Goal: Register for event/course

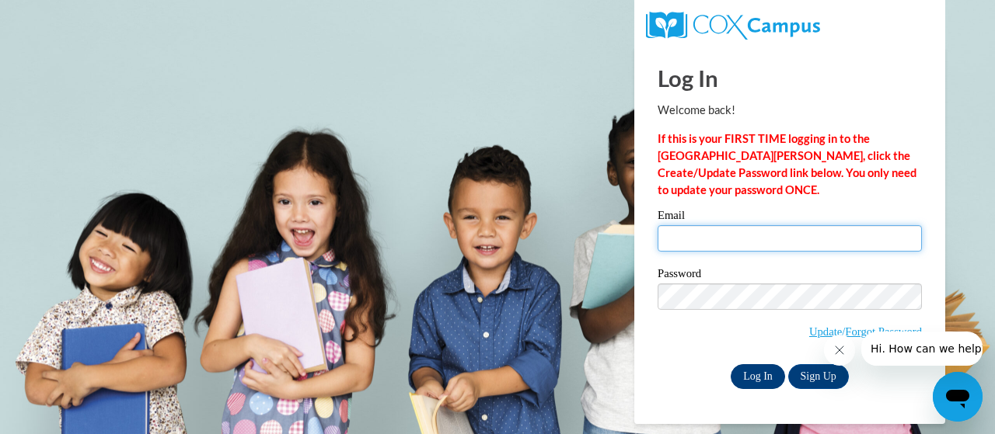
type input "[EMAIL_ADDRESS][DOMAIN_NAME]"
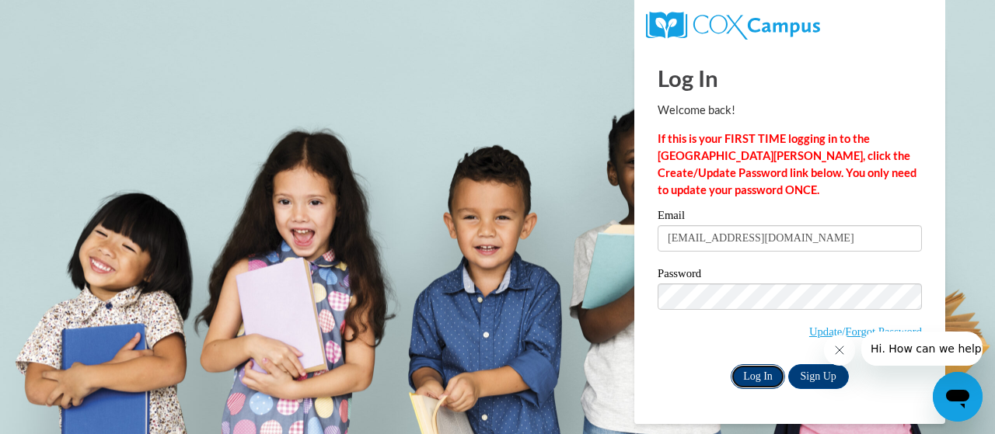
click at [758, 381] on input "Log In" at bounding box center [758, 376] width 54 height 25
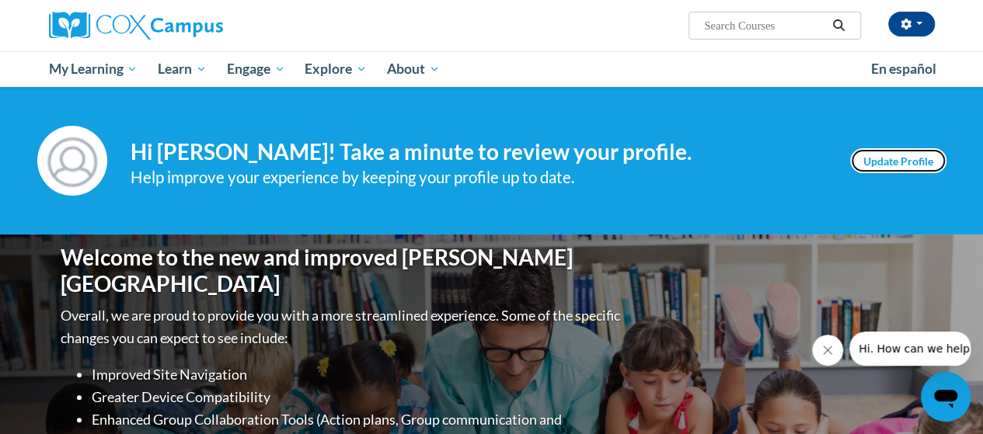
click at [878, 166] on link "Update Profile" at bounding box center [898, 160] width 96 height 25
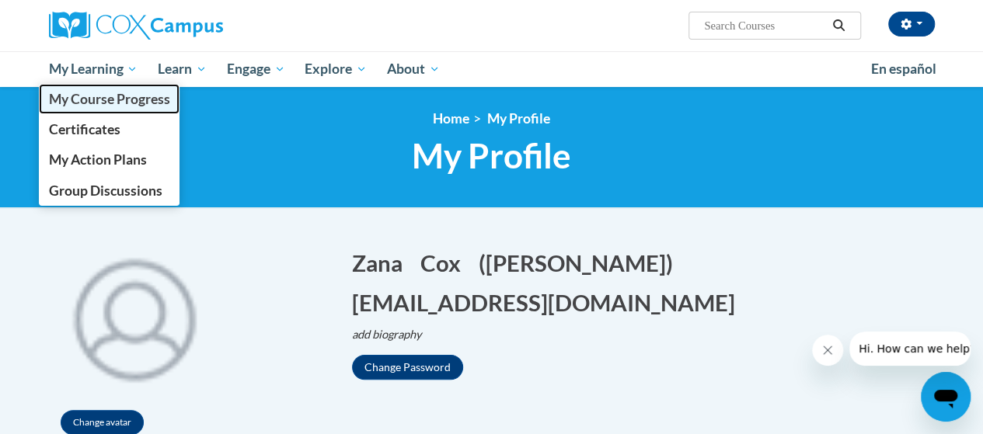
click at [135, 97] on span "My Course Progress" at bounding box center [108, 99] width 121 height 16
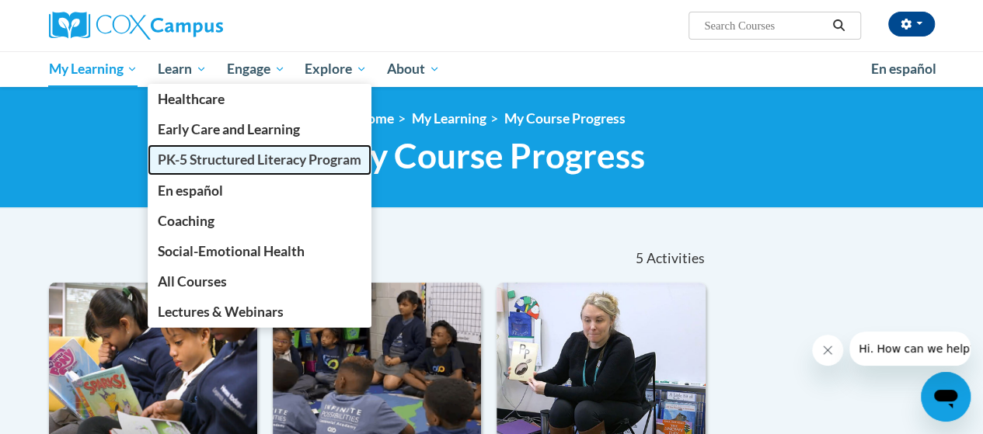
click at [200, 161] on span "PK-5 Structured Literacy Program" at bounding box center [260, 160] width 204 height 16
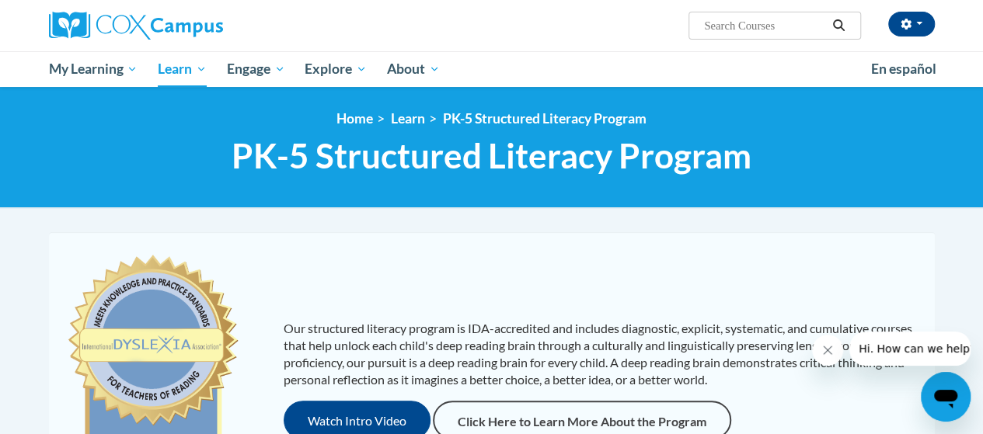
click at [768, 25] on input "Search..." at bounding box center [765, 25] width 124 height 19
type input "Reading Comprehension"
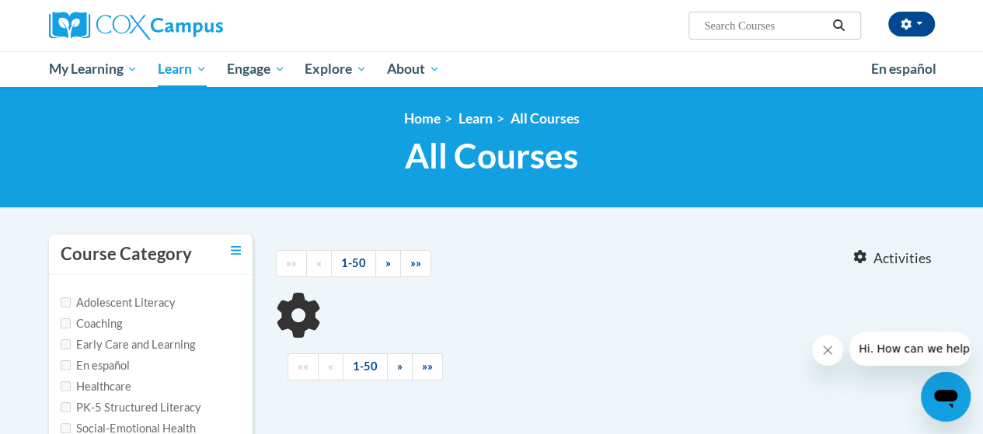
type input "Reading Comprehension"
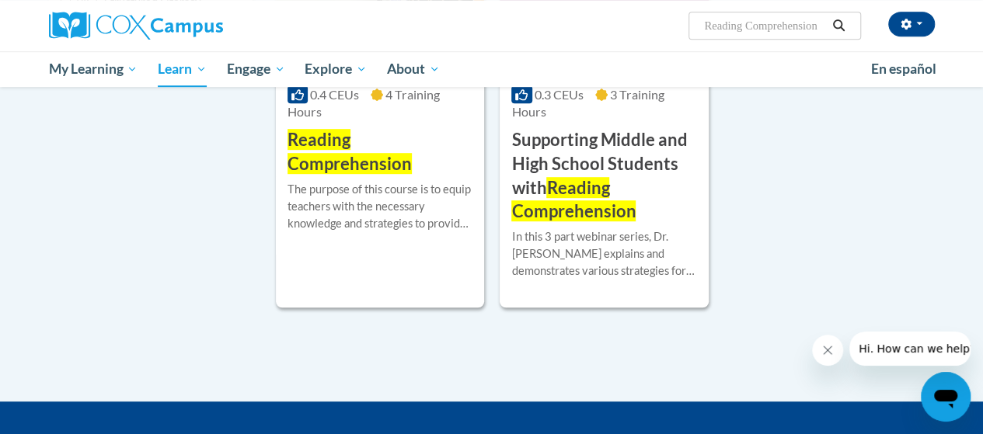
scroll to position [260, 0]
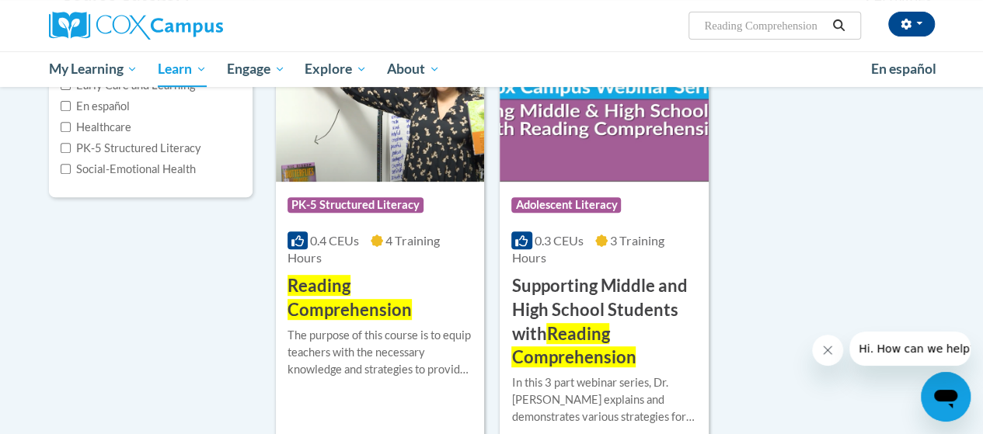
click at [390, 145] on img at bounding box center [380, 102] width 208 height 159
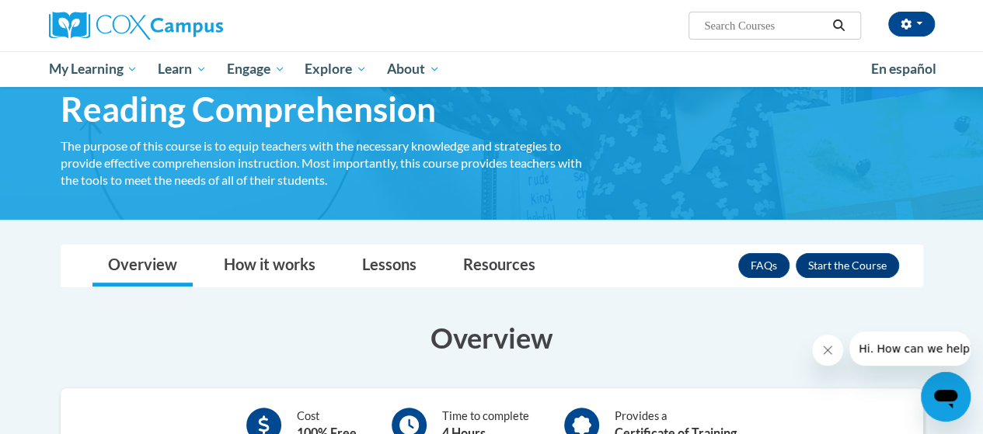
scroll to position [71, 0]
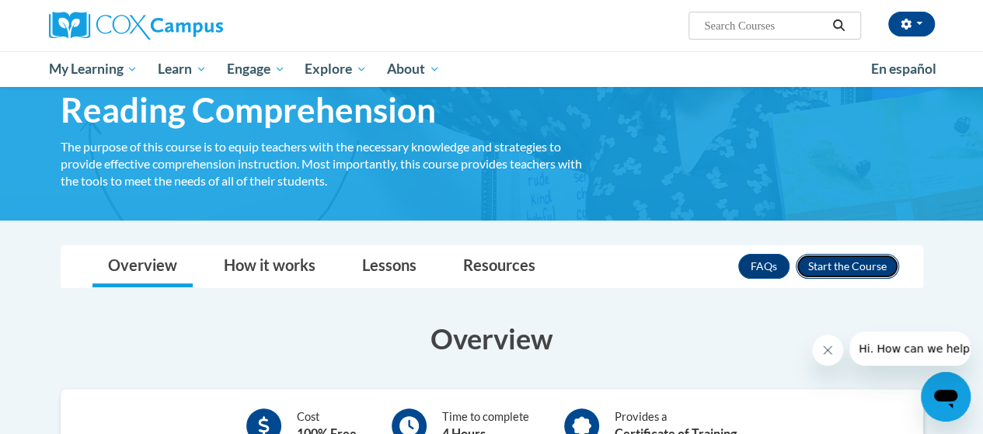
click at [836, 262] on button "Enroll" at bounding box center [847, 266] width 103 height 25
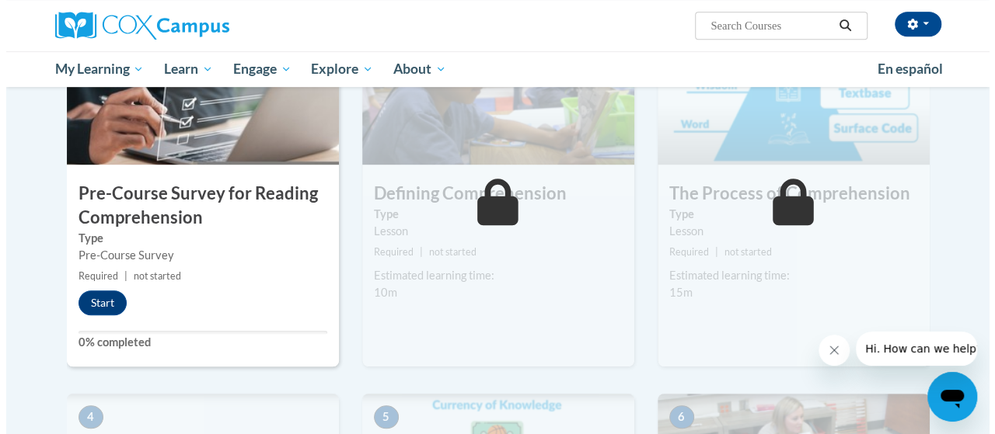
scroll to position [396, 0]
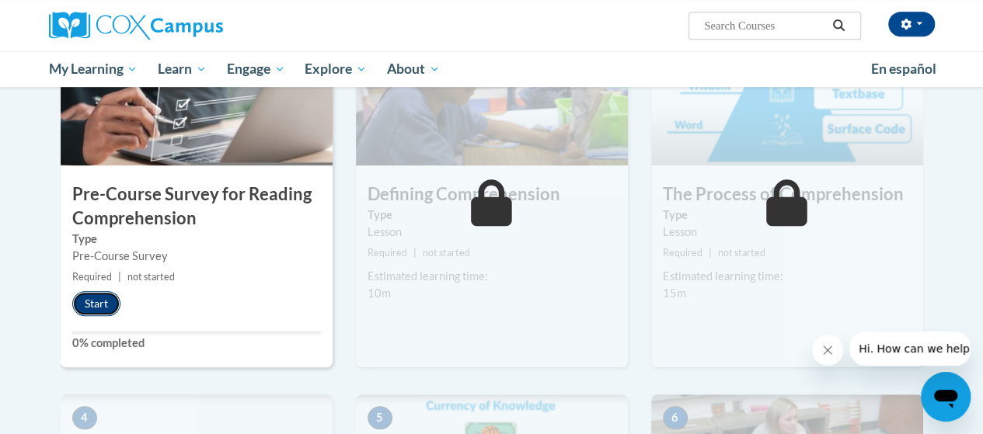
click at [86, 303] on button "Start" at bounding box center [96, 303] width 48 height 25
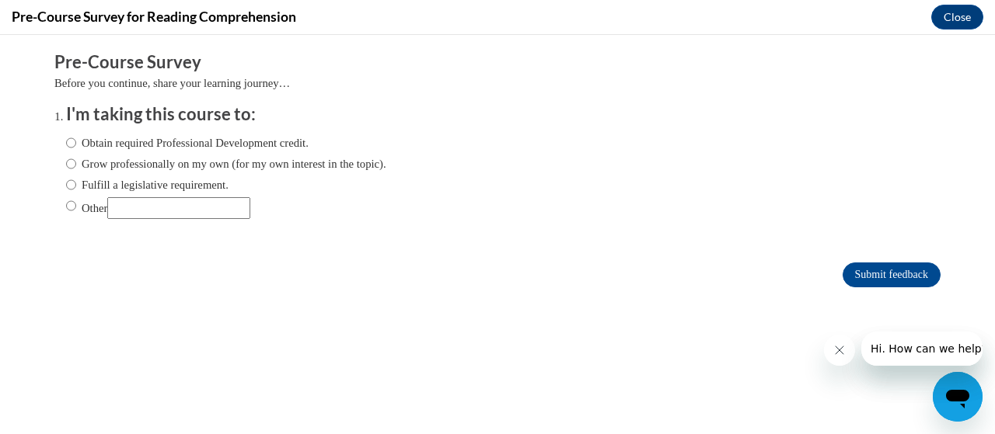
scroll to position [0, 0]
click at [66, 147] on input "Obtain required Professional Development credit." at bounding box center [71, 142] width 10 height 17
radio input "true"
click at [866, 277] on input "Submit feedback" at bounding box center [891, 275] width 98 height 25
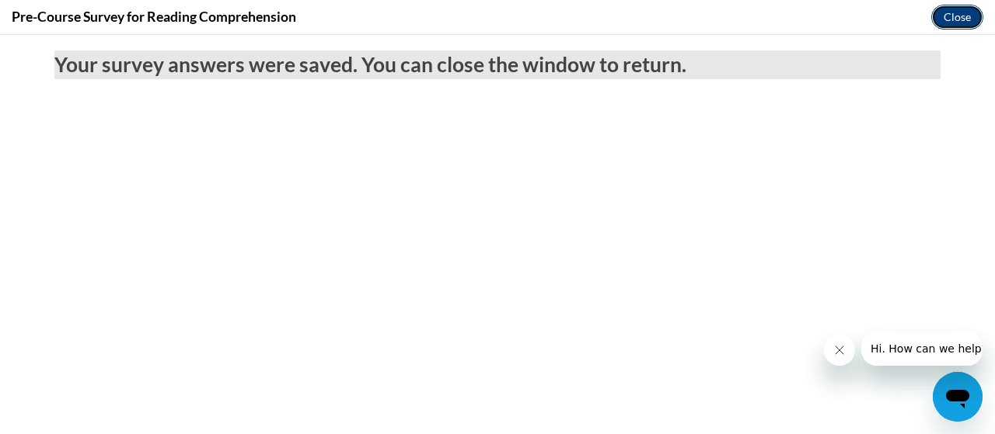
click at [957, 15] on button "Close" at bounding box center [957, 17] width 52 height 25
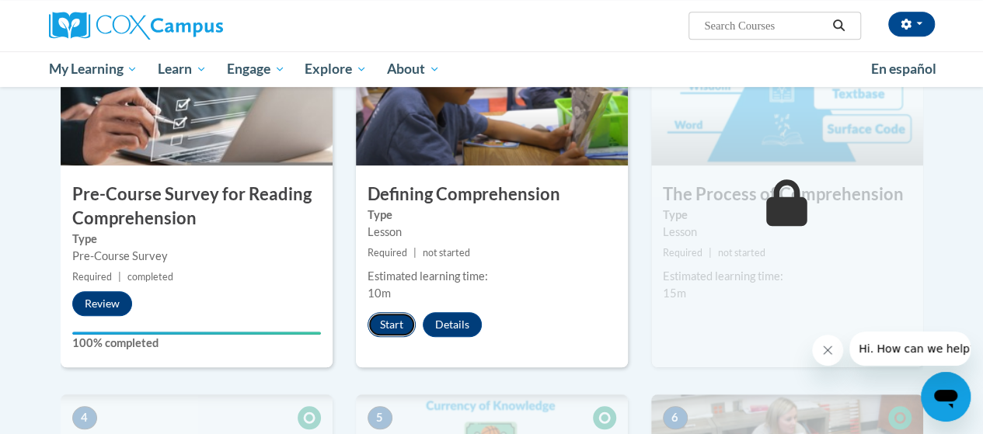
click at [390, 329] on button "Start" at bounding box center [392, 324] width 48 height 25
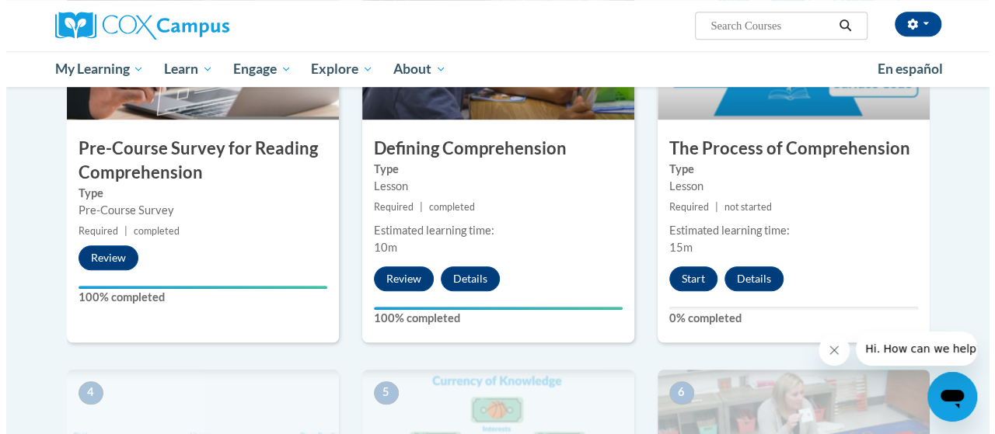
scroll to position [441, 0]
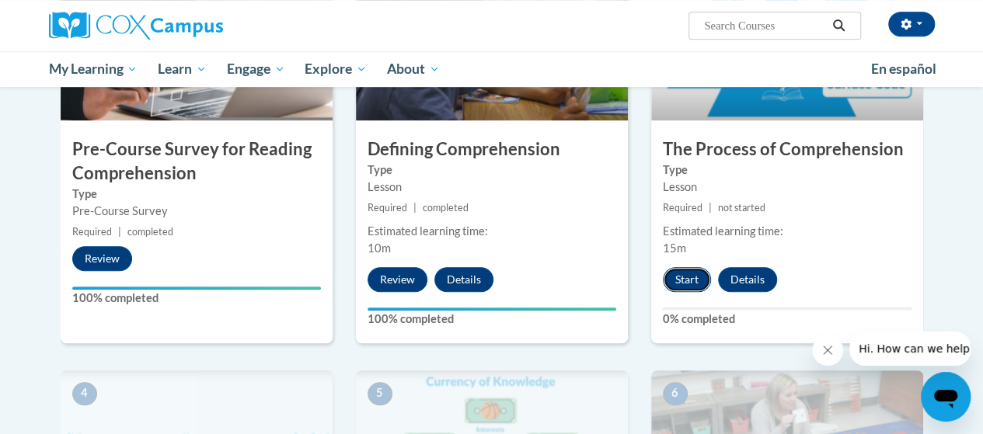
click at [680, 279] on button "Start" at bounding box center [687, 279] width 48 height 25
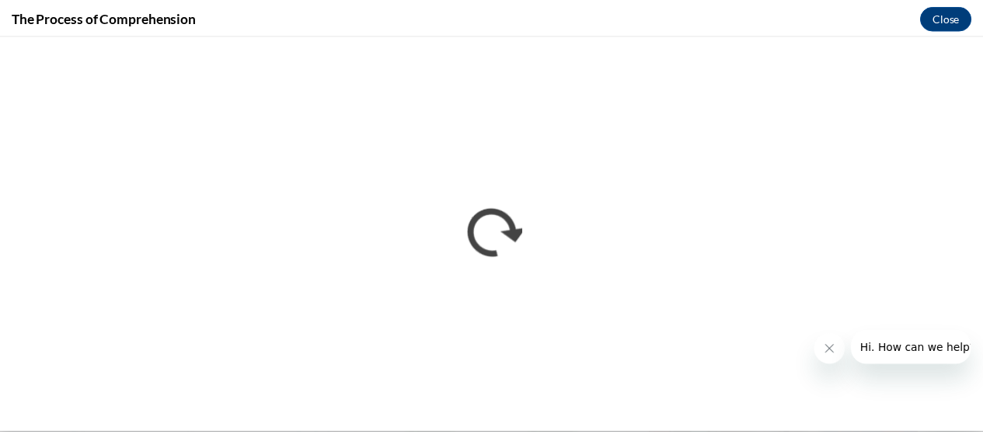
scroll to position [0, 0]
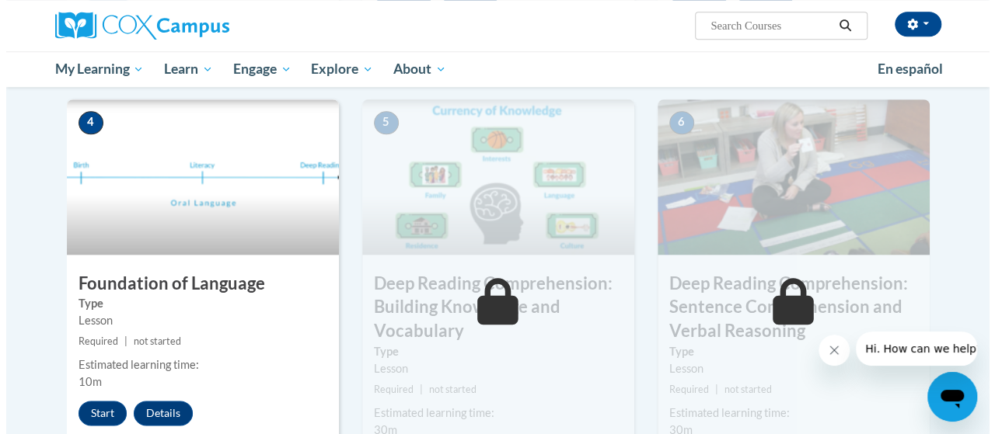
scroll to position [711, 0]
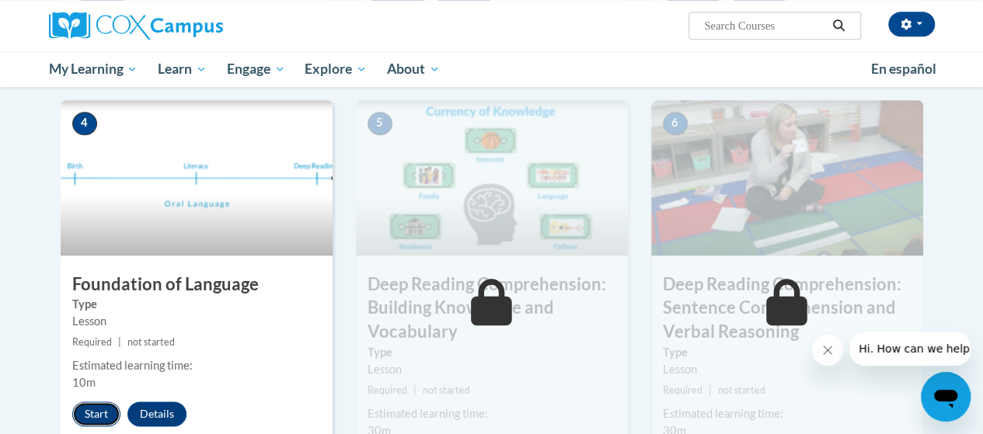
click at [87, 410] on button "Start" at bounding box center [96, 414] width 48 height 25
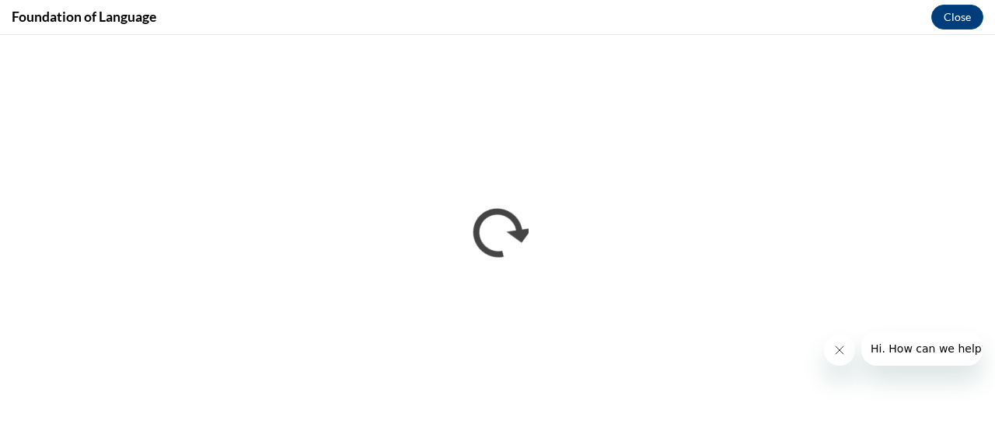
scroll to position [0, 0]
click at [832, 350] on icon "Close message from company" at bounding box center [838, 350] width 12 height 12
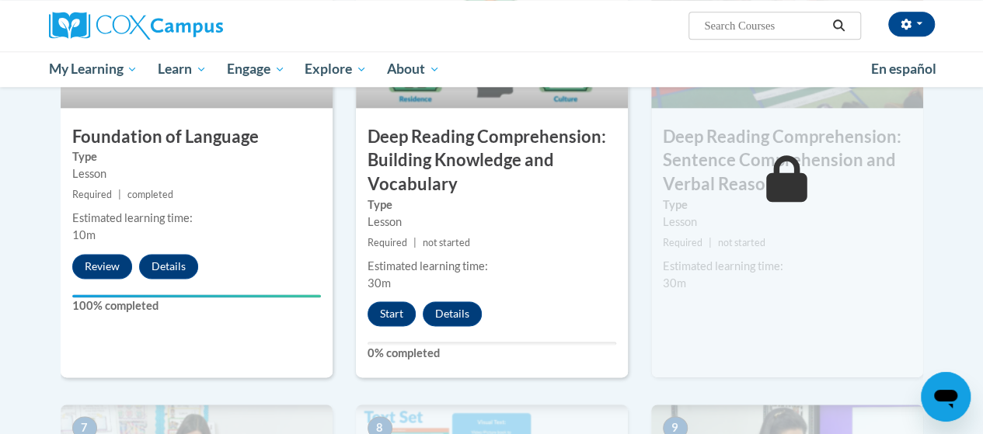
scroll to position [857, 0]
